Goal: Task Accomplishment & Management: Complete application form

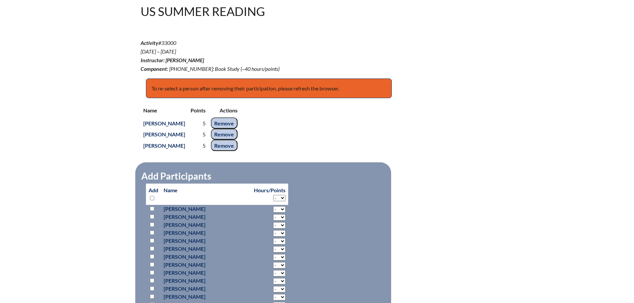
scroll to position [166, 0]
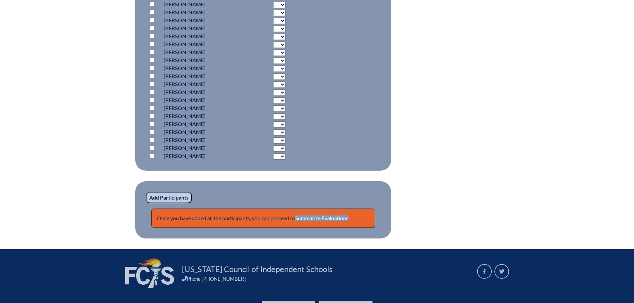
scroll to position [1046, 0]
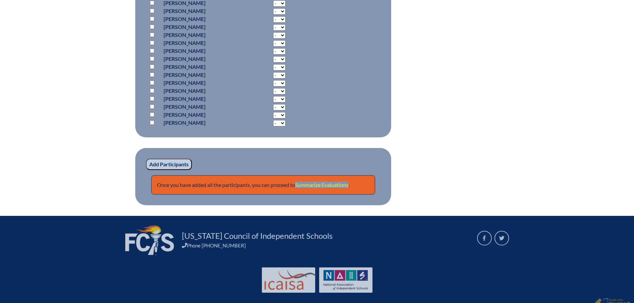
click at [323, 188] on link "Summarize Evaluations" at bounding box center [321, 185] width 53 height 6
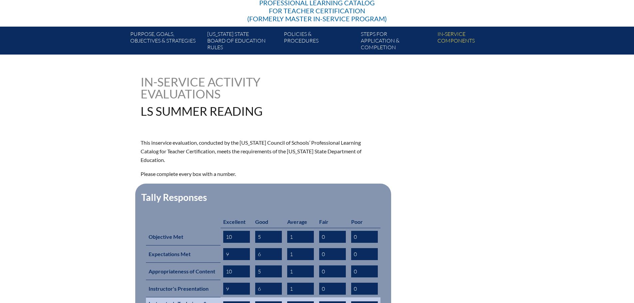
scroll to position [233, 0]
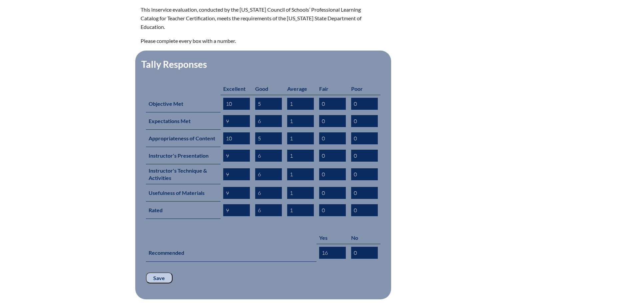
click at [163, 273] on input "Save" at bounding box center [159, 278] width 27 height 11
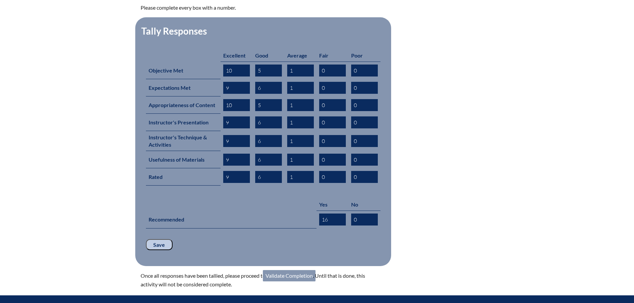
scroll to position [333, 0]
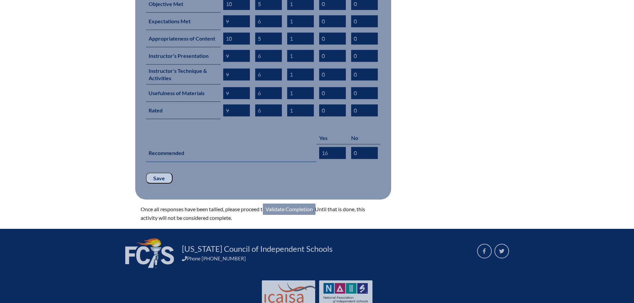
click at [302, 204] on link "Validate Completion" at bounding box center [289, 209] width 53 height 11
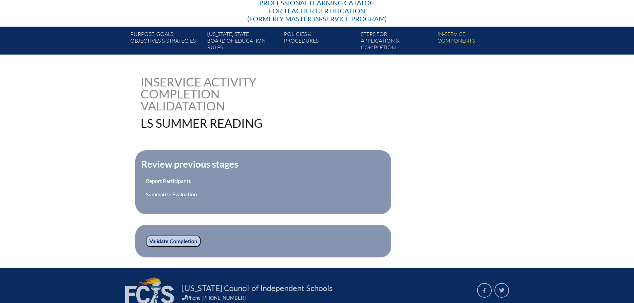
scroll to position [133, 0]
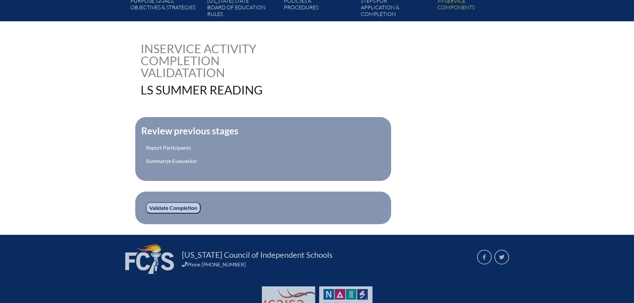
click at [174, 205] on input "Validate Completion" at bounding box center [173, 207] width 55 height 11
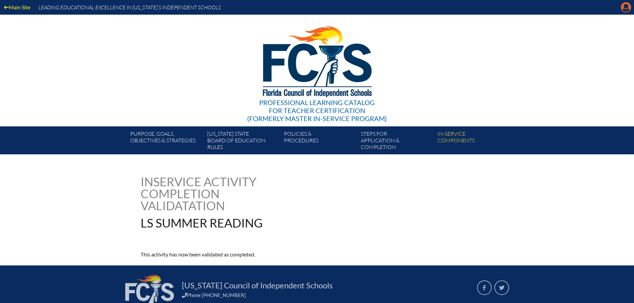
click at [626, 6] on icon "Manage account" at bounding box center [625, 7] width 11 height 11
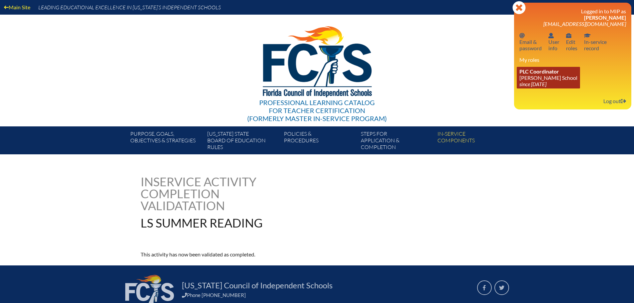
click at [551, 80] on link "PLC Coordinator [PERSON_NAME][GEOGRAPHIC_DATA] since [DATE]" at bounding box center [547, 78] width 63 height 22
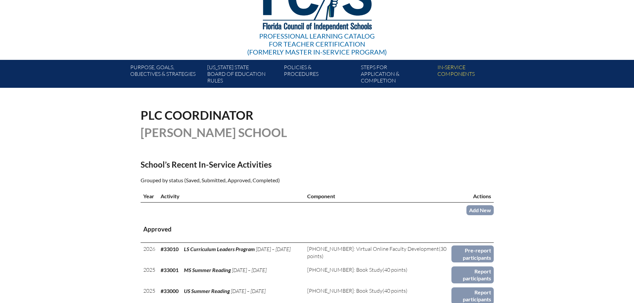
scroll to position [166, 0]
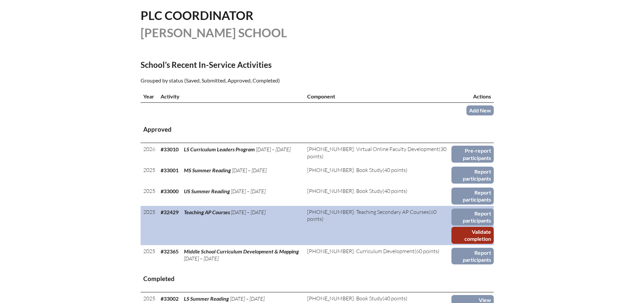
click at [463, 230] on link "Validate completion" at bounding box center [472, 235] width 42 height 17
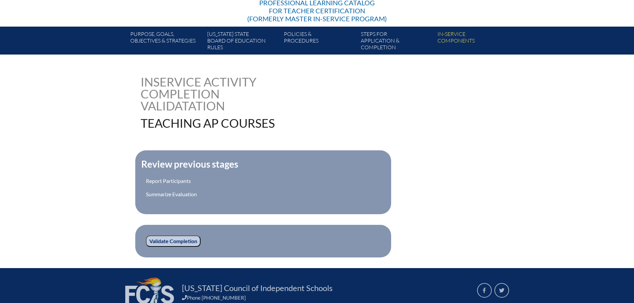
scroll to position [133, 0]
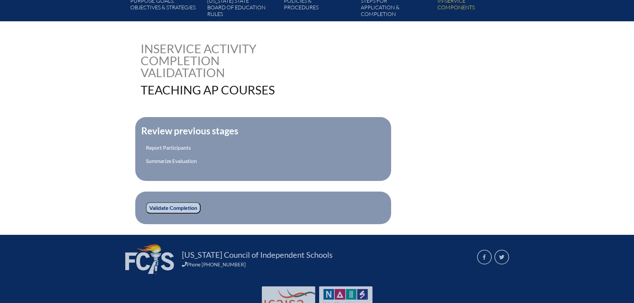
click at [174, 207] on input "Validate Completion" at bounding box center [173, 207] width 55 height 11
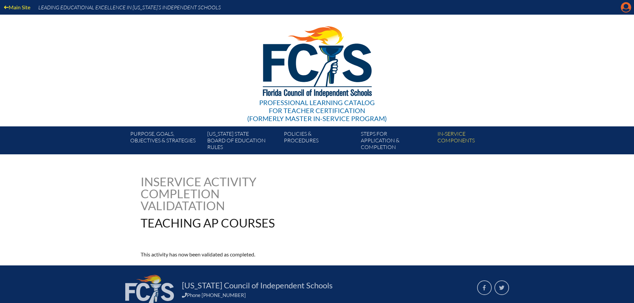
click at [625, 7] on icon "Manage account" at bounding box center [625, 7] width 11 height 11
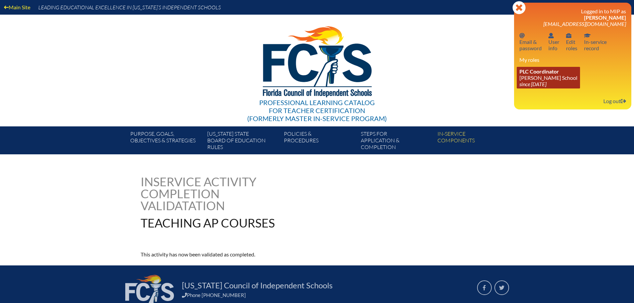
click at [533, 77] on link "PLC Coordinator Benjamin School since 2006 Aug 1" at bounding box center [547, 78] width 63 height 22
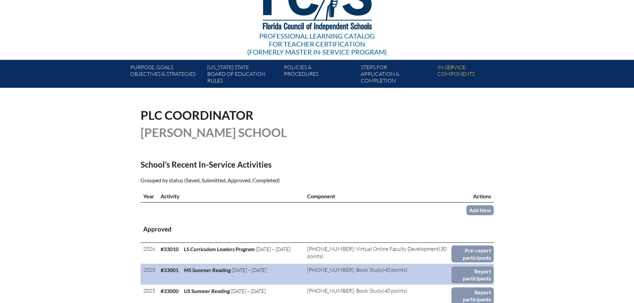
scroll to position [100, 0]
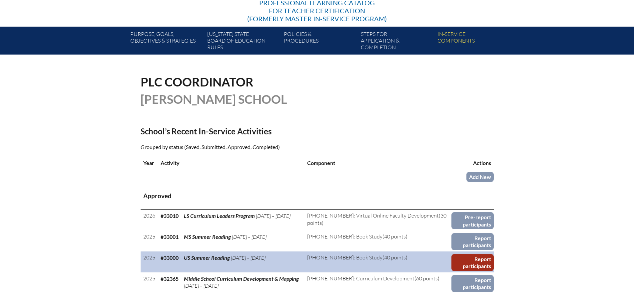
click at [462, 257] on link "Report participants" at bounding box center [472, 262] width 42 height 17
